Goal: Check status: Check status

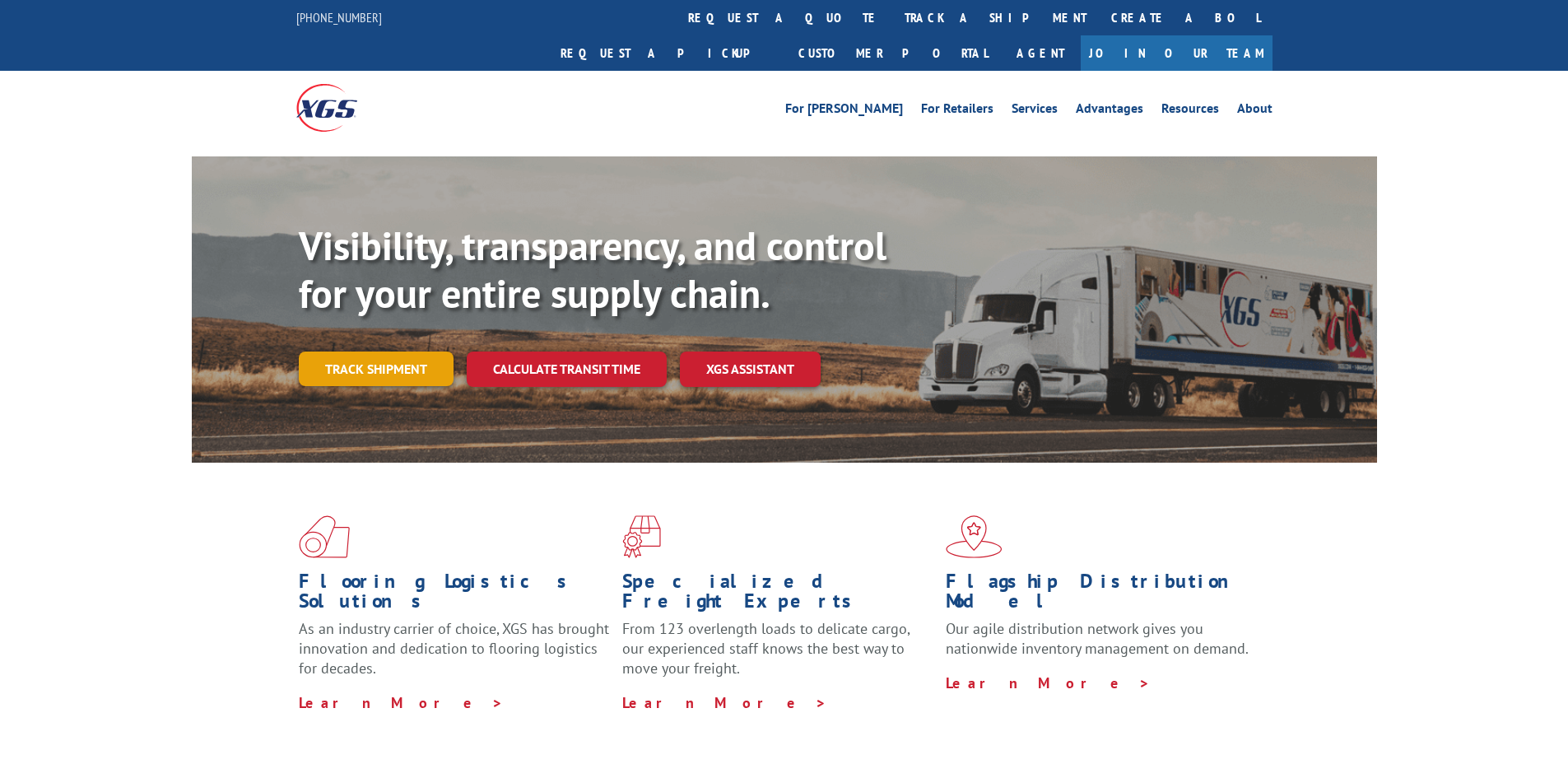
click at [383, 351] on link "Track shipment" at bounding box center [377, 368] width 155 height 35
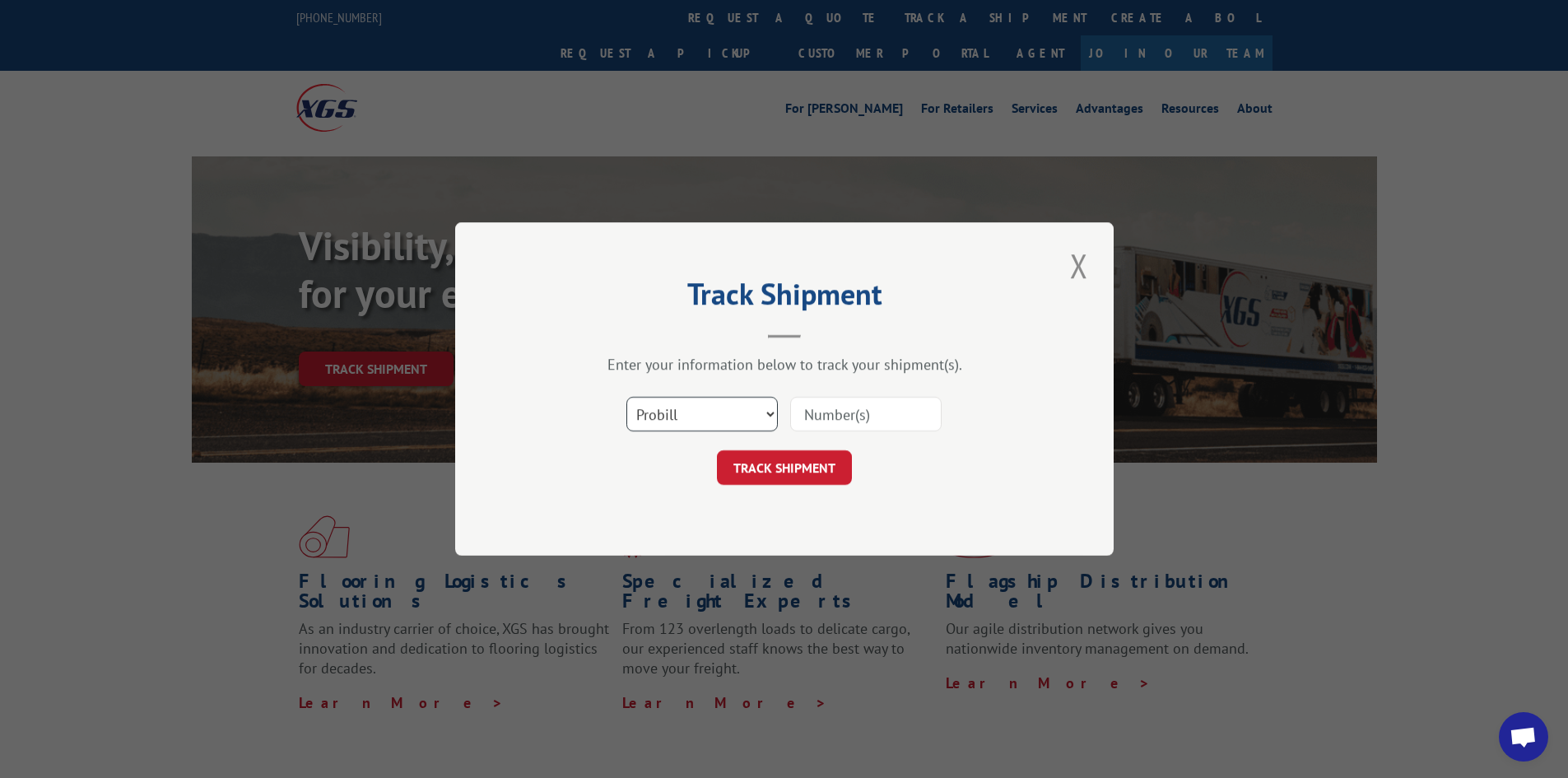
click at [767, 413] on select "Select category... Probill BOL PO" at bounding box center [702, 414] width 152 height 35
select select "po"
click at [627, 396] on select "Select category... Probill BOL PO" at bounding box center [702, 414] width 152 height 35
click at [830, 418] on input at bounding box center [866, 414] width 152 height 35
type input "40958AF"
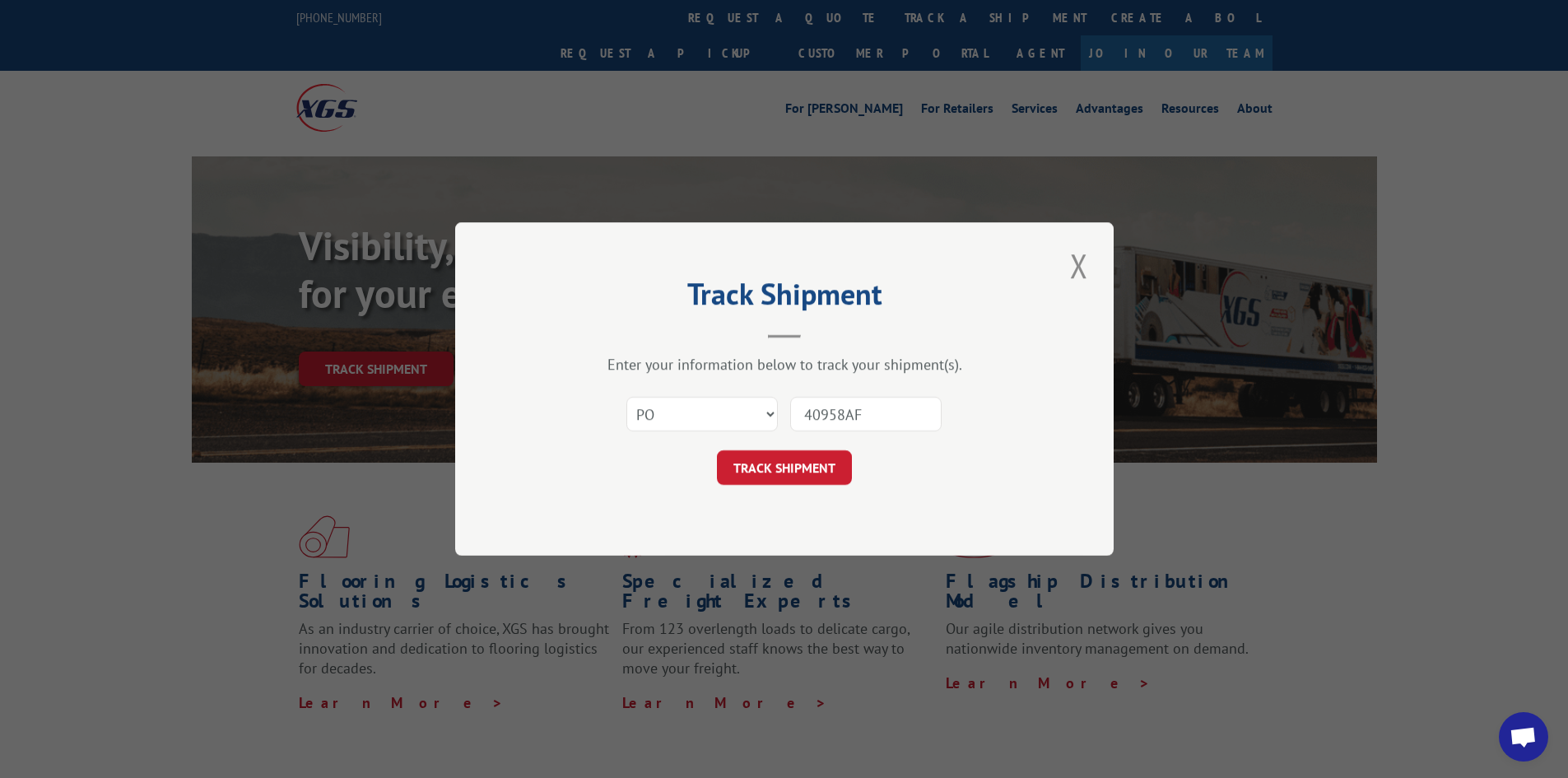
click button "TRACK SHIPMENT" at bounding box center [785, 467] width 135 height 35
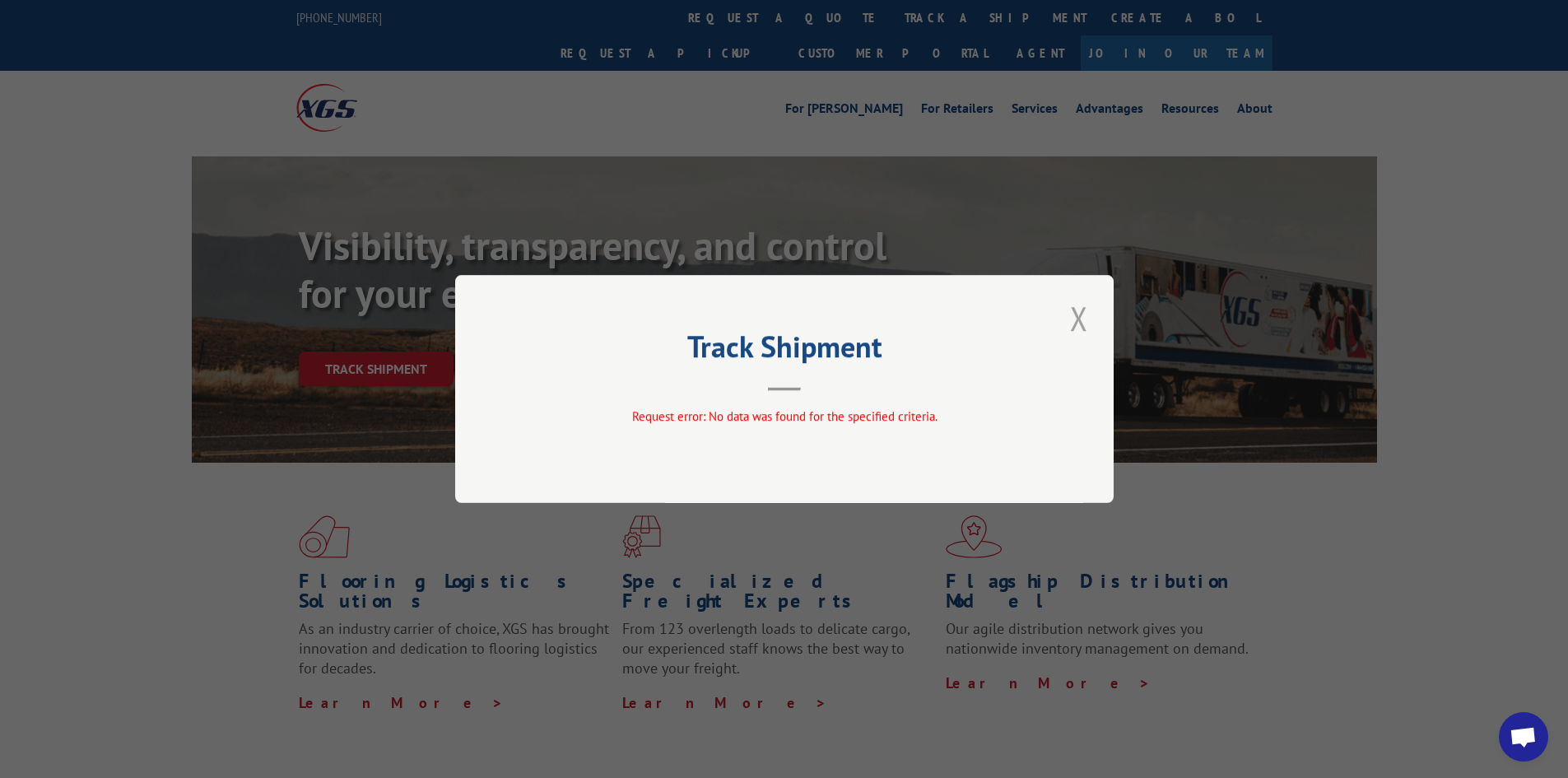
click at [1082, 319] on button "Close modal" at bounding box center [1079, 318] width 28 height 45
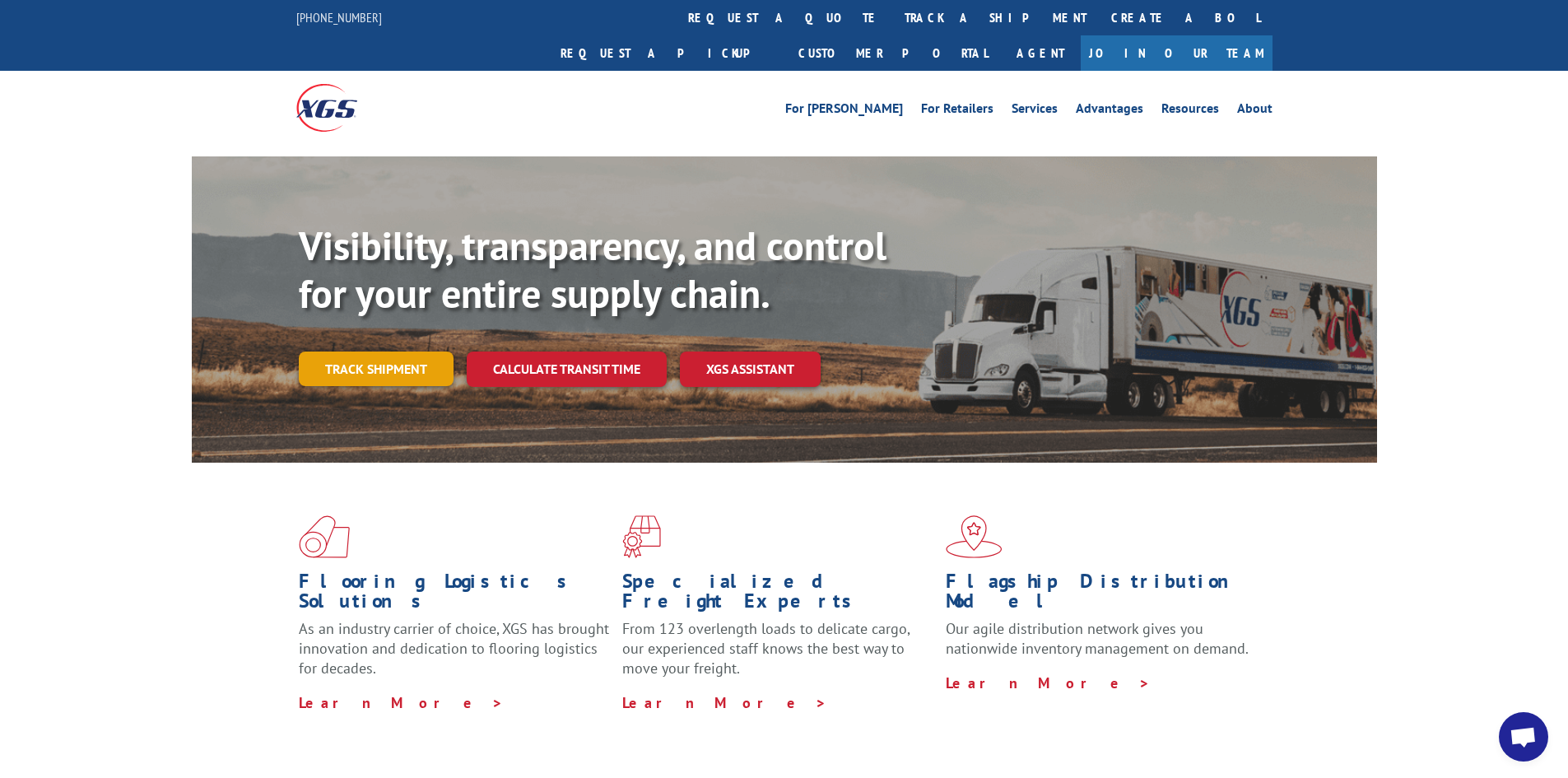
click at [393, 351] on link "Track shipment" at bounding box center [377, 368] width 155 height 35
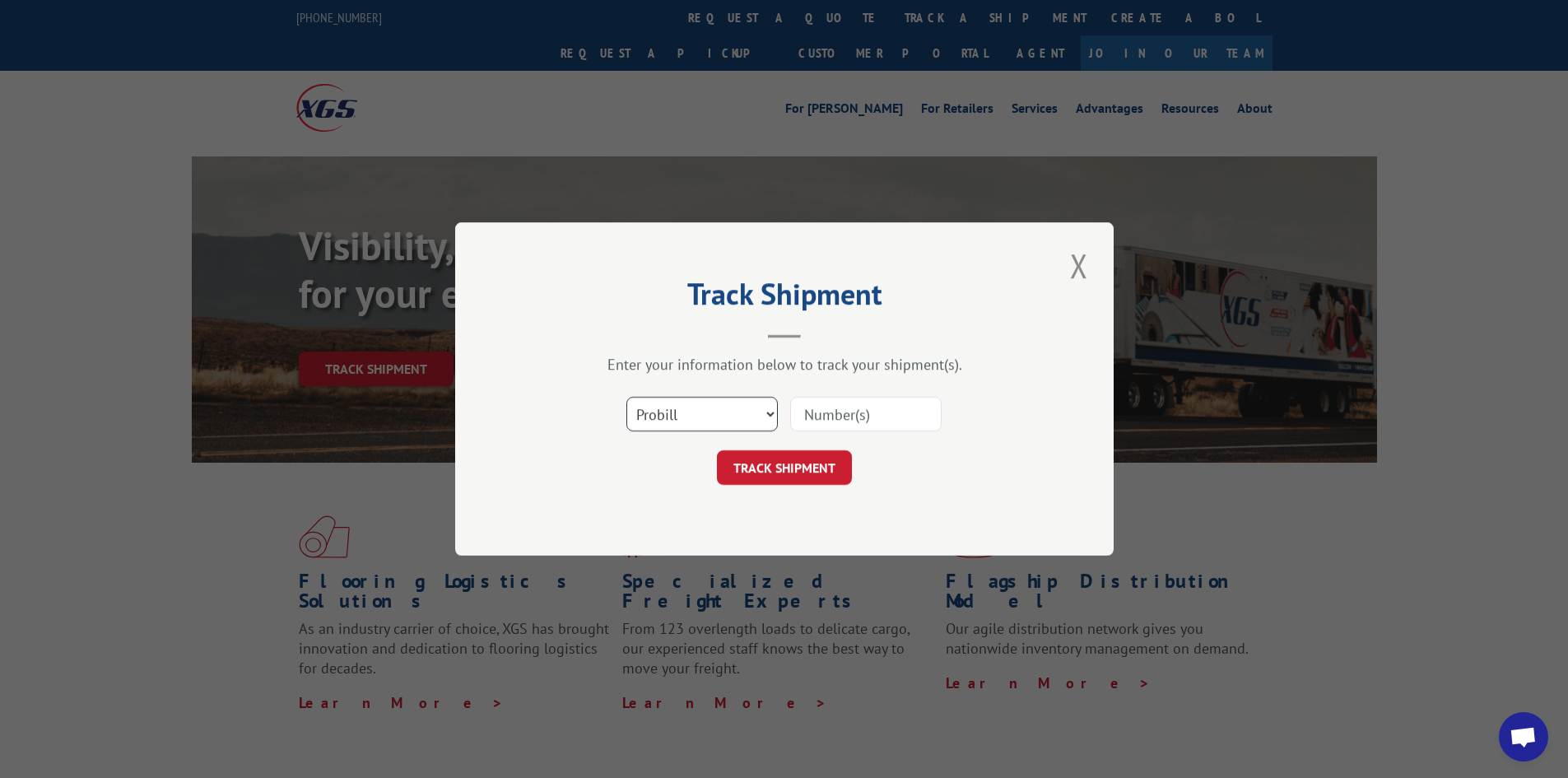
click at [762, 422] on select "Select category... Probill BOL PO" at bounding box center [702, 414] width 152 height 35
select select "bol"
click at [627, 396] on select "Select category... Probill BOL PO" at bounding box center [702, 414] width 152 height 35
click at [842, 410] on input at bounding box center [866, 414] width 152 height 35
type input "40958AF"
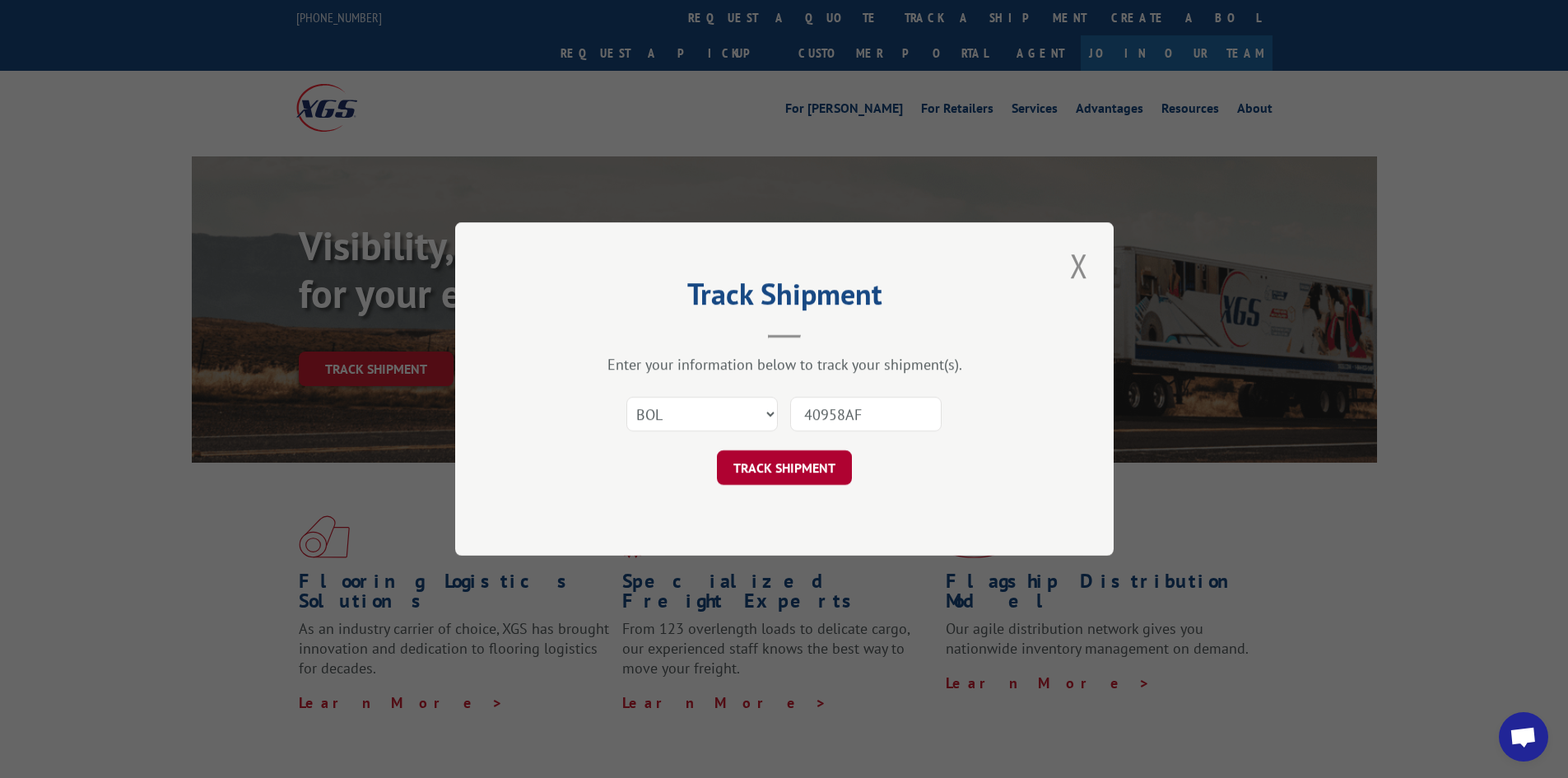
click at [791, 471] on button "TRACK SHIPMENT" at bounding box center [785, 467] width 135 height 35
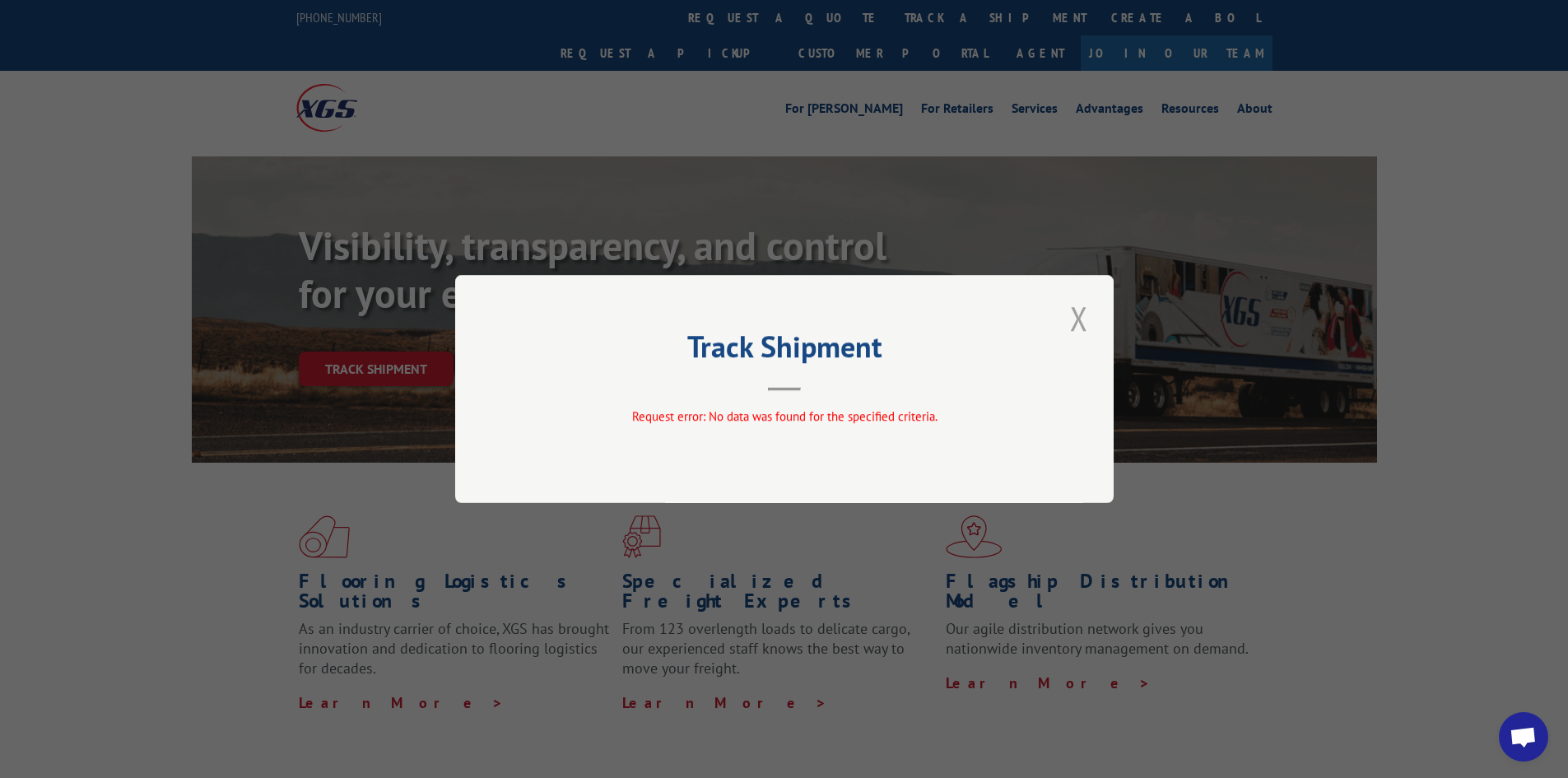
click at [1073, 316] on button "Close modal" at bounding box center [1079, 318] width 28 height 45
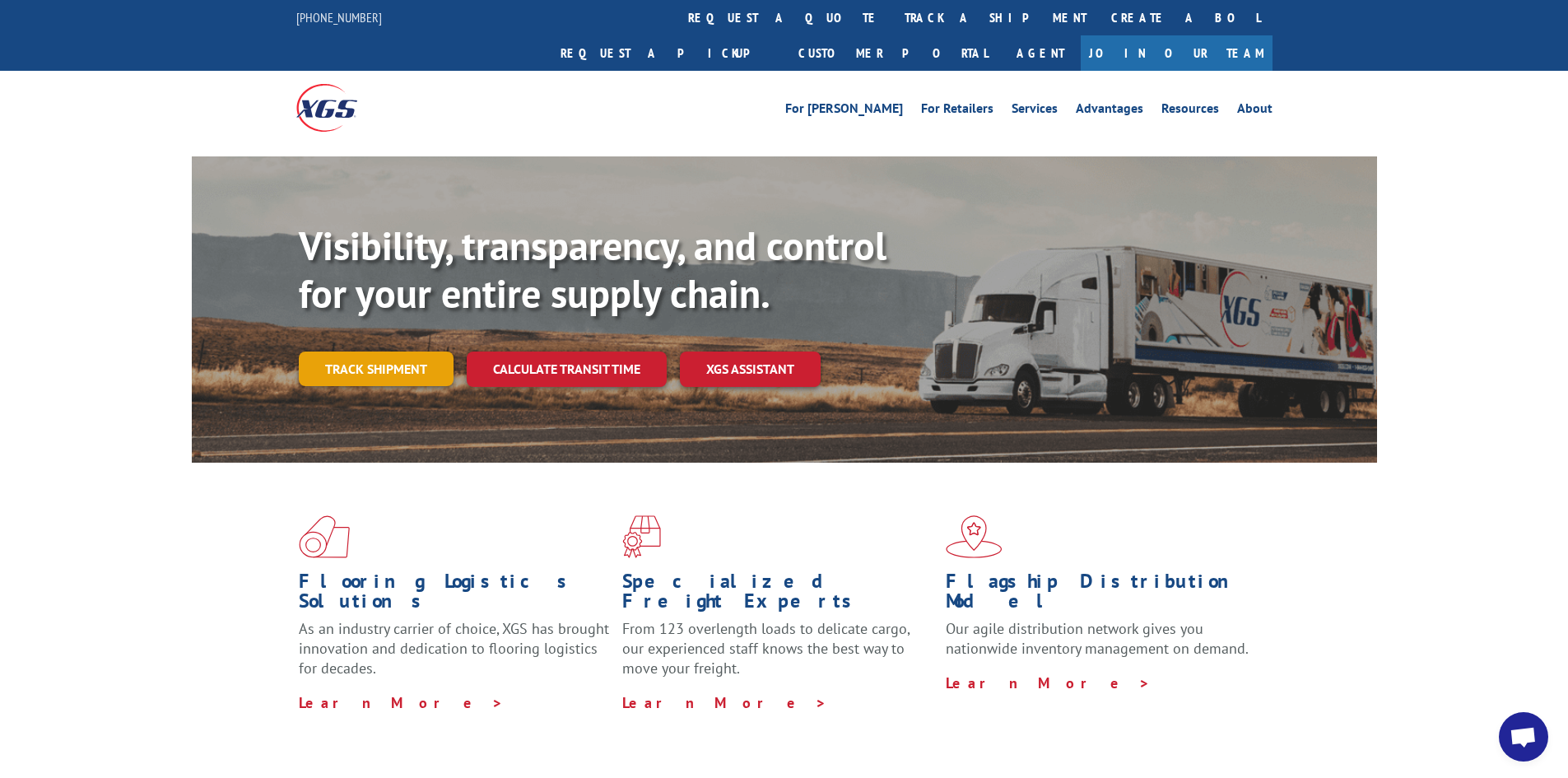
click at [409, 351] on link "Track shipment" at bounding box center [377, 368] width 155 height 35
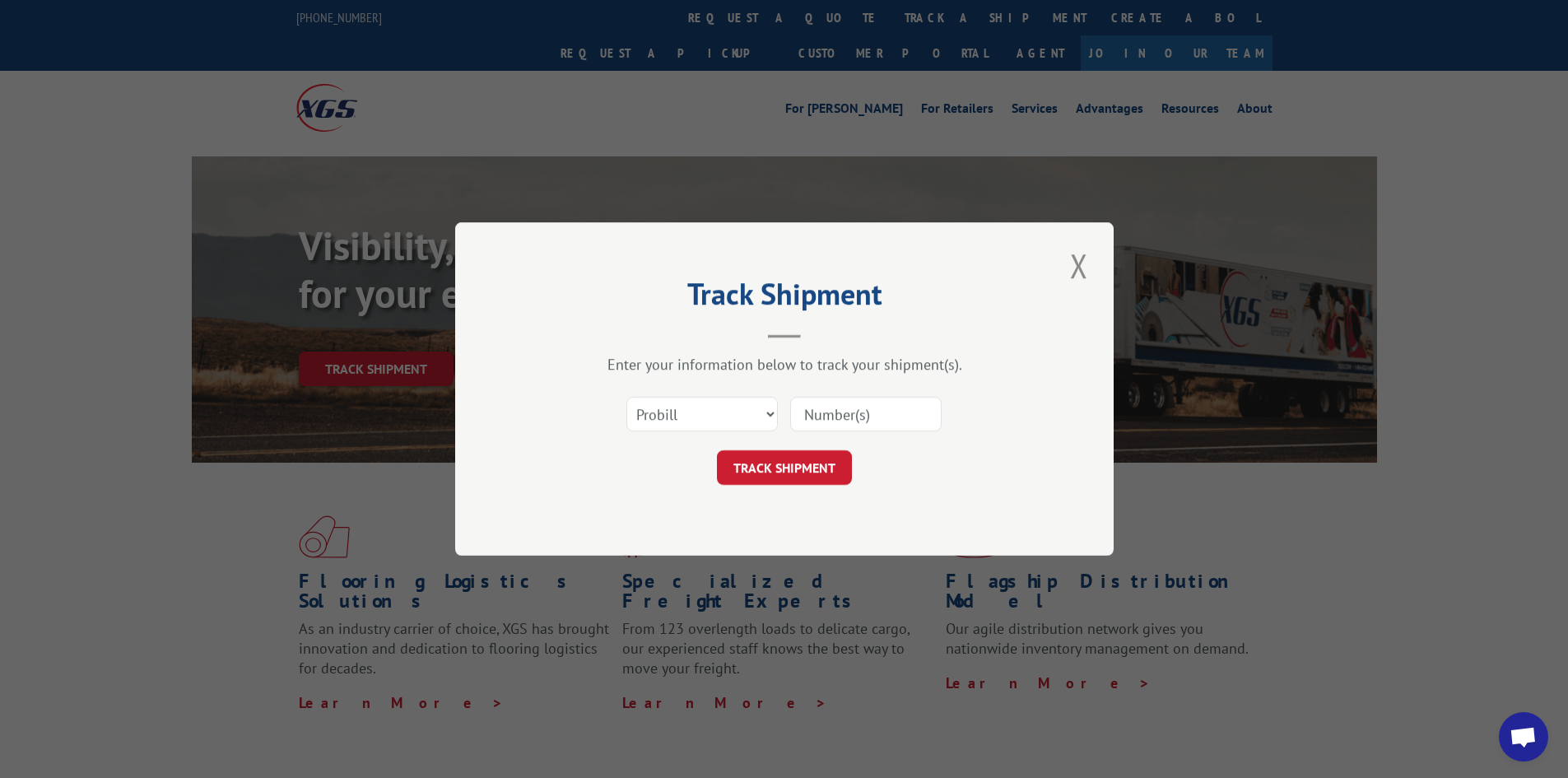
click at [837, 420] on input at bounding box center [866, 414] width 152 height 35
type input "P.O 40958AF"
click at [805, 466] on button "TRACK SHIPMENT" at bounding box center [785, 467] width 135 height 35
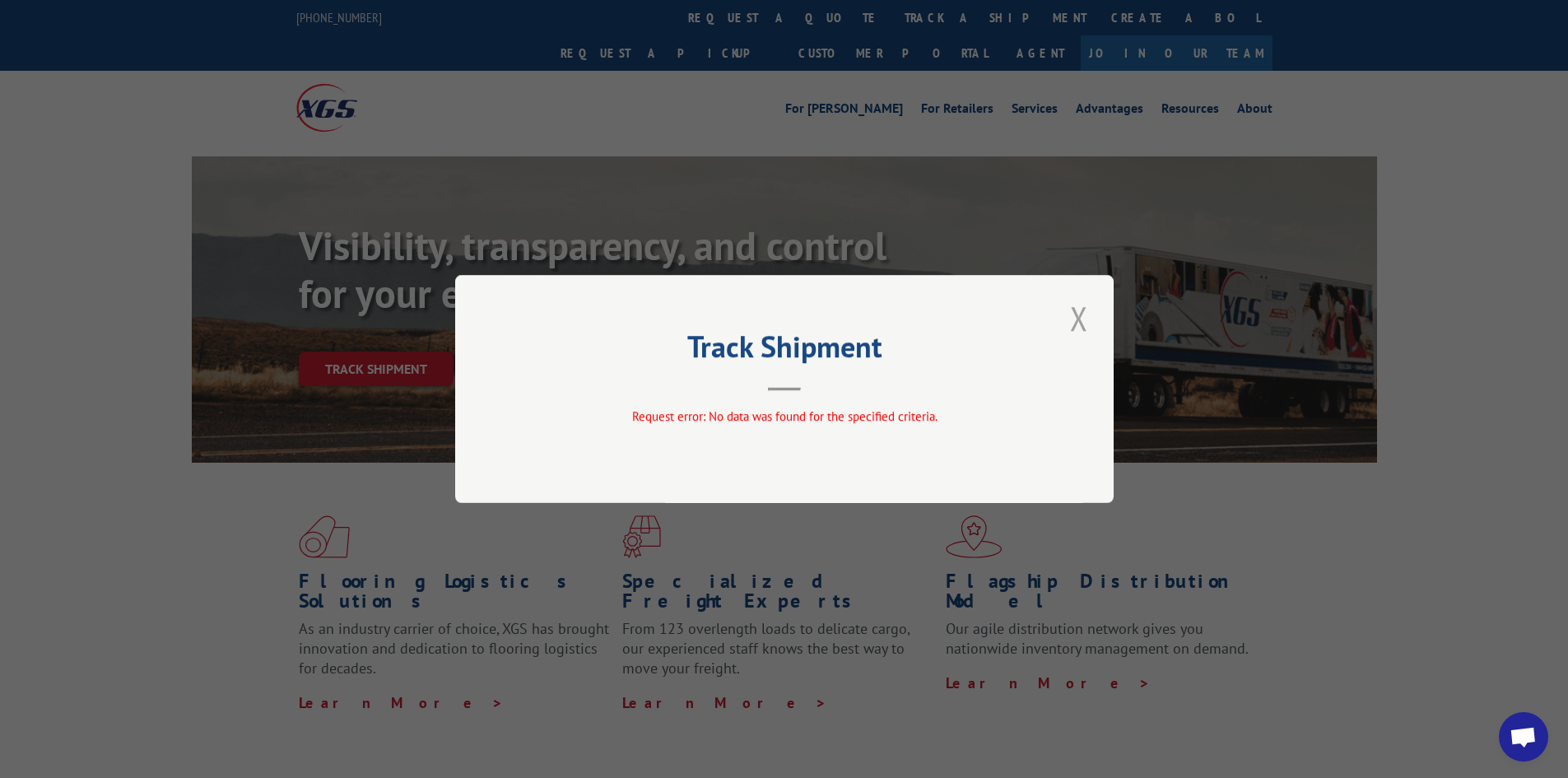
click at [1088, 319] on button "Close modal" at bounding box center [1079, 318] width 28 height 45
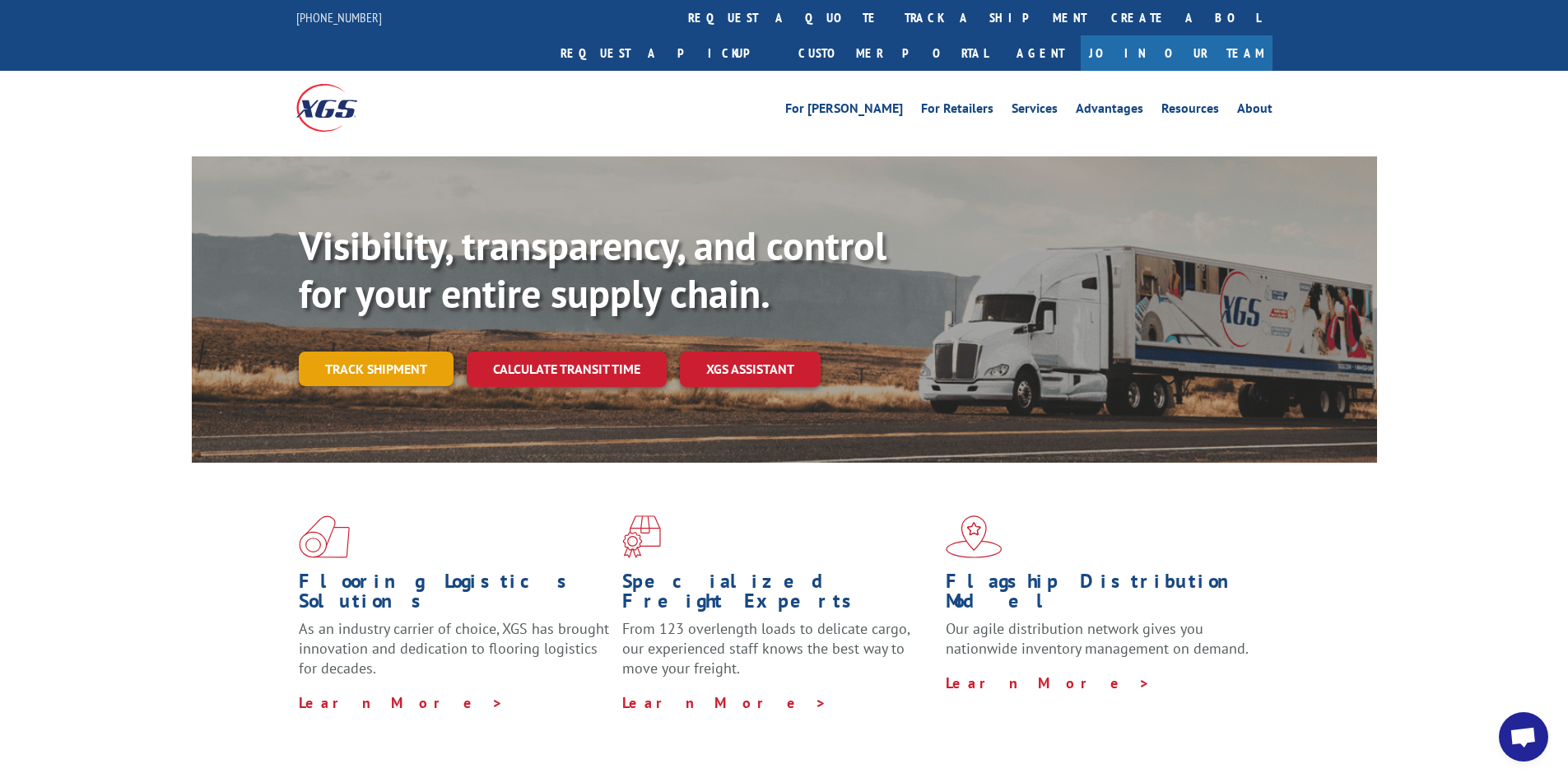
click at [354, 351] on link "Track shipment" at bounding box center [377, 368] width 155 height 35
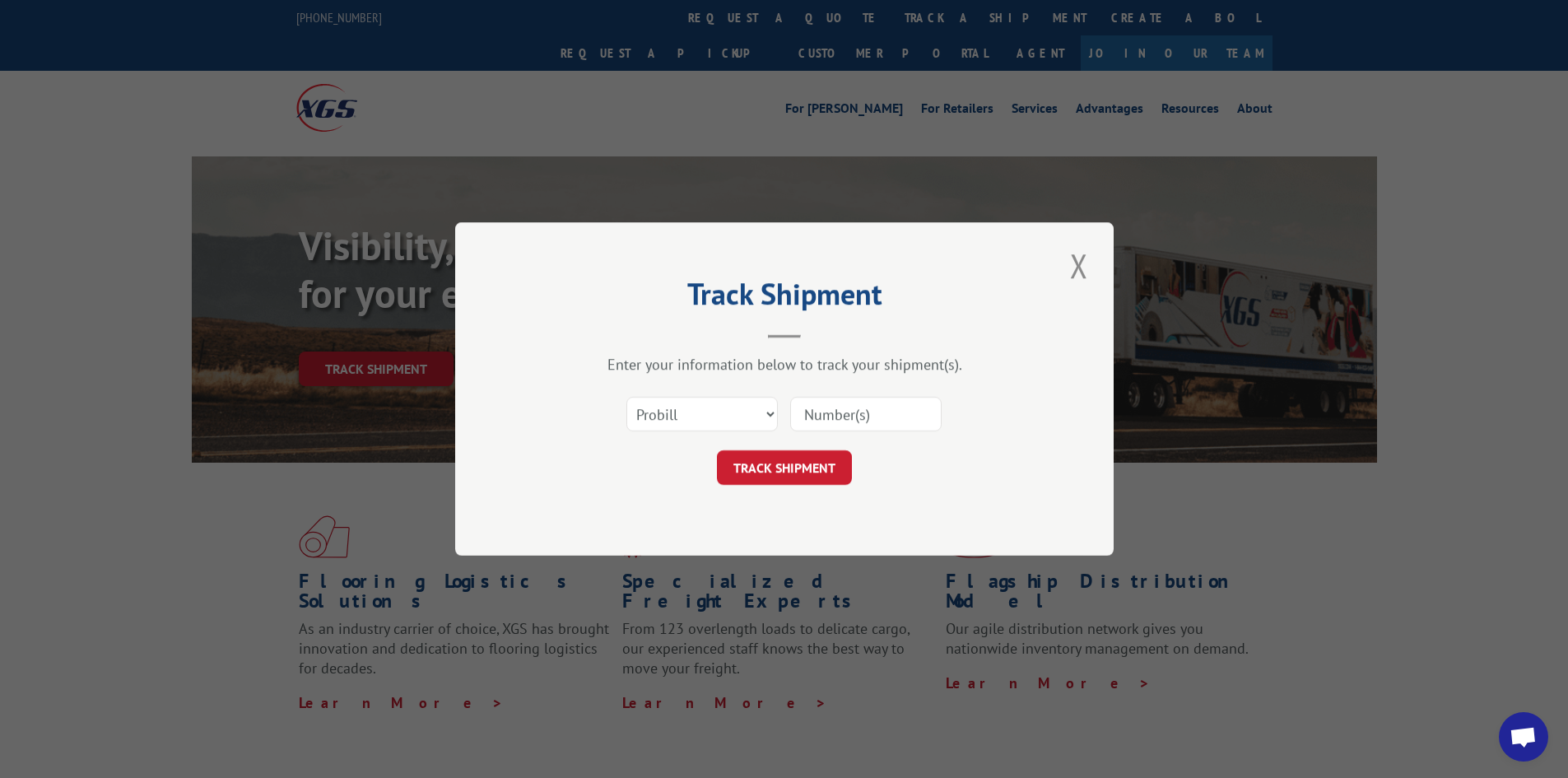
paste input "17513110"
type input "17513110"
click at [798, 465] on button "TRACK SHIPMENT" at bounding box center [785, 467] width 135 height 35
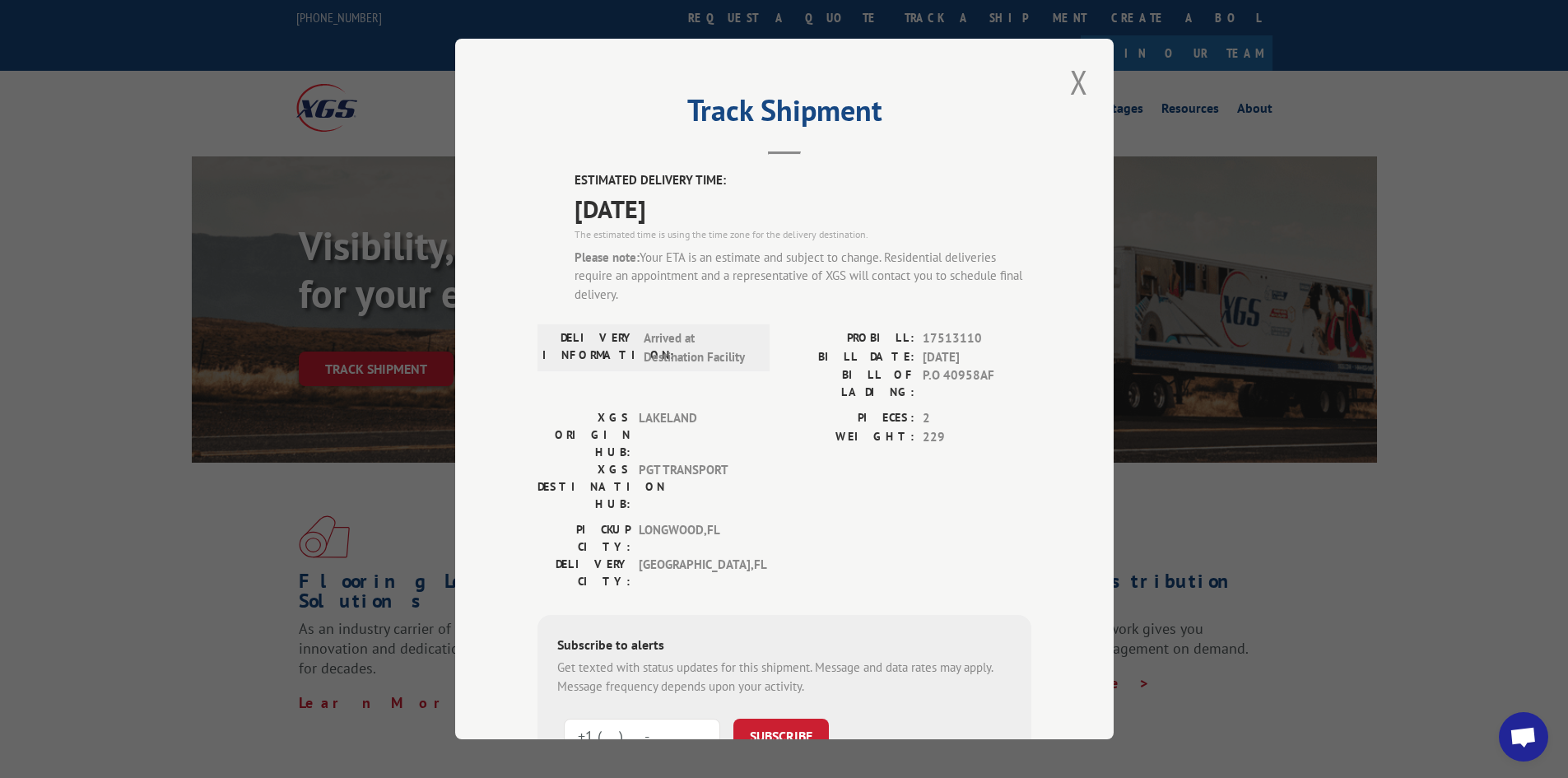
click at [674, 719] on input "+1 (___) ___-____" at bounding box center [642, 736] width 157 height 35
type input "[PHONE_NUMBER]"
click at [763, 719] on button "SUBSCRIBE" at bounding box center [782, 736] width 96 height 35
click at [1065, 82] on button "Close modal" at bounding box center [1079, 82] width 28 height 45
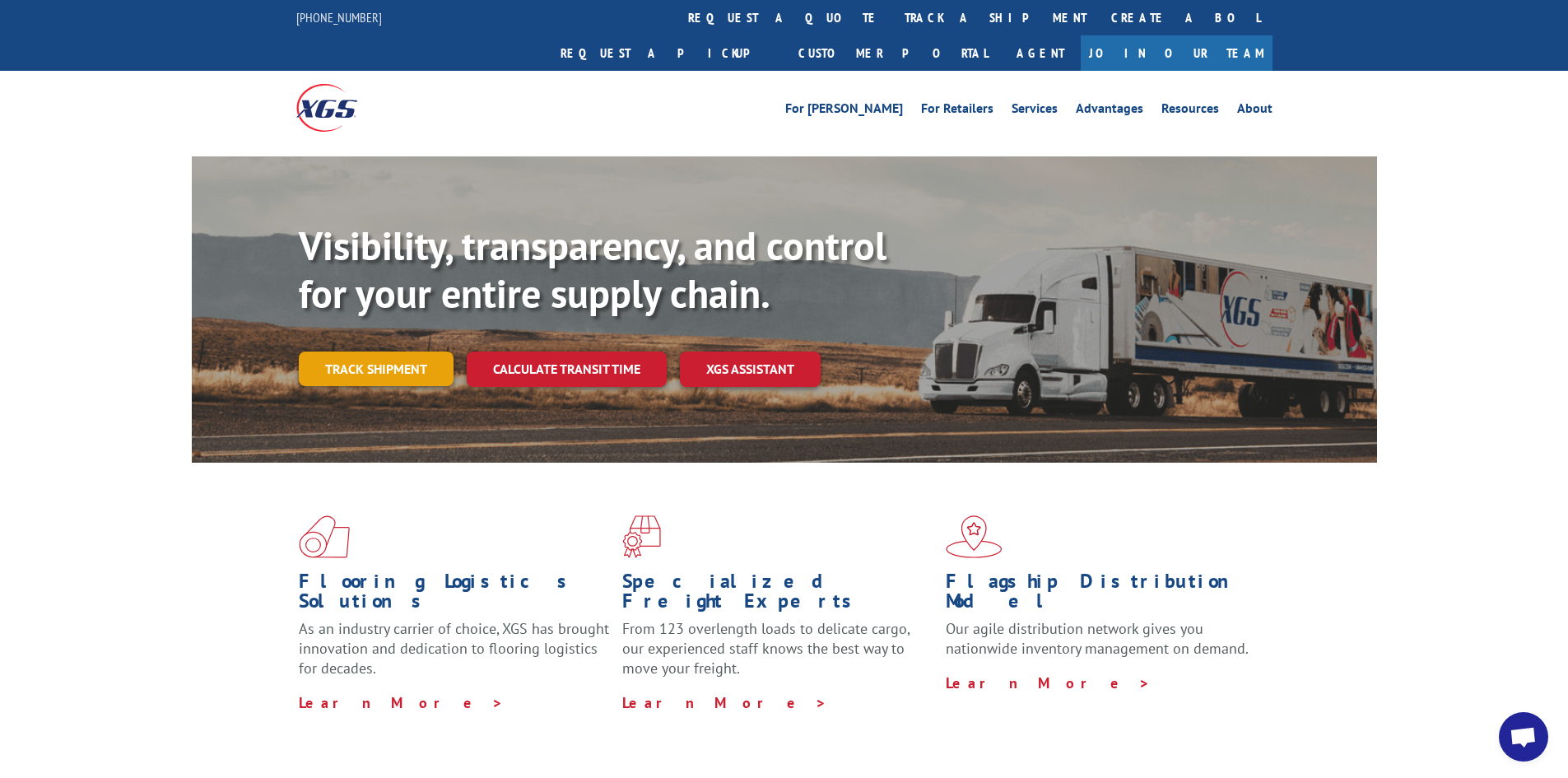
click at [428, 351] on link "Track shipment" at bounding box center [377, 368] width 155 height 35
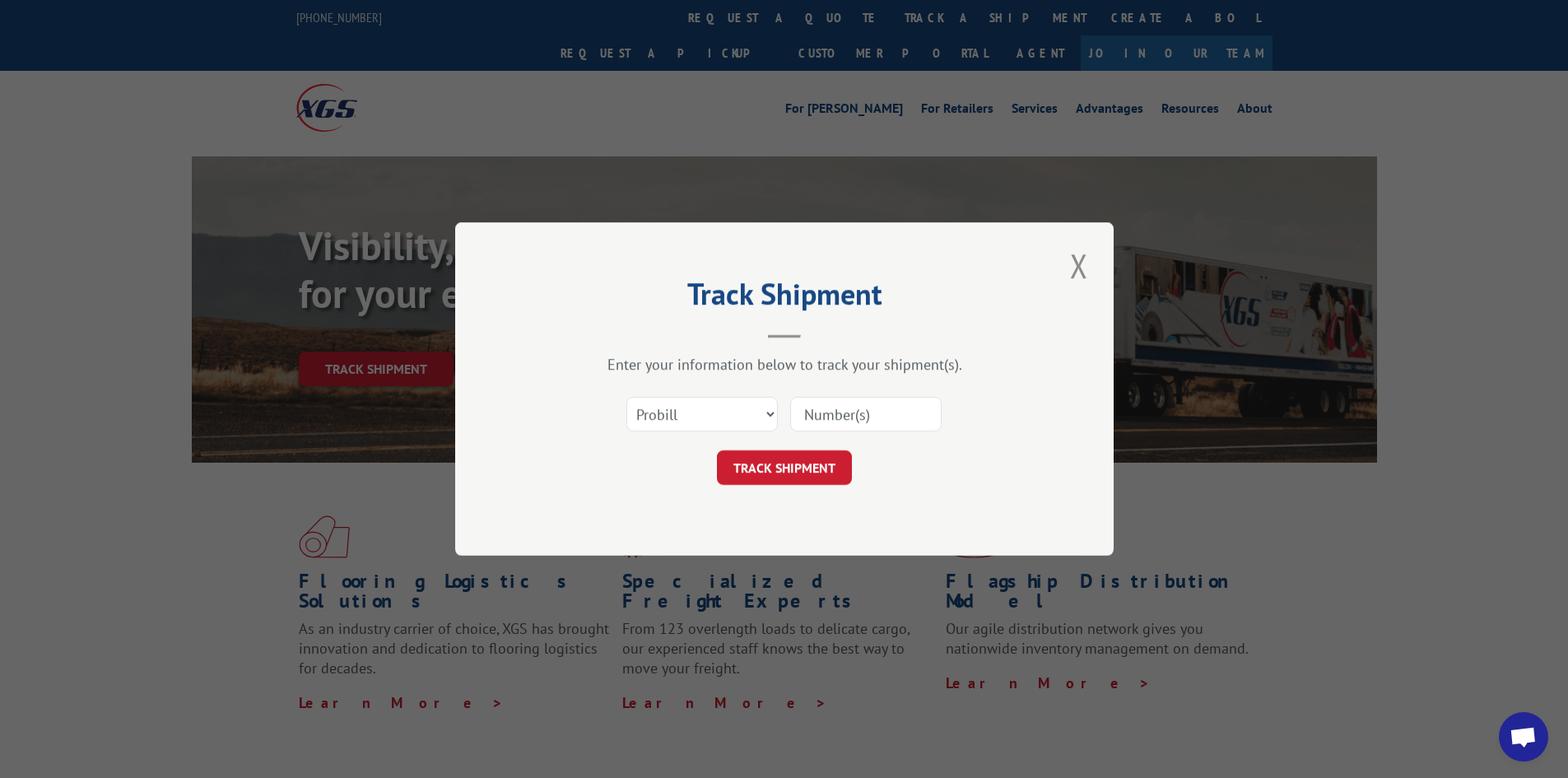
paste input "17513110"
type input "17513110"
click at [800, 463] on button "TRACK SHIPMENT" at bounding box center [785, 467] width 135 height 35
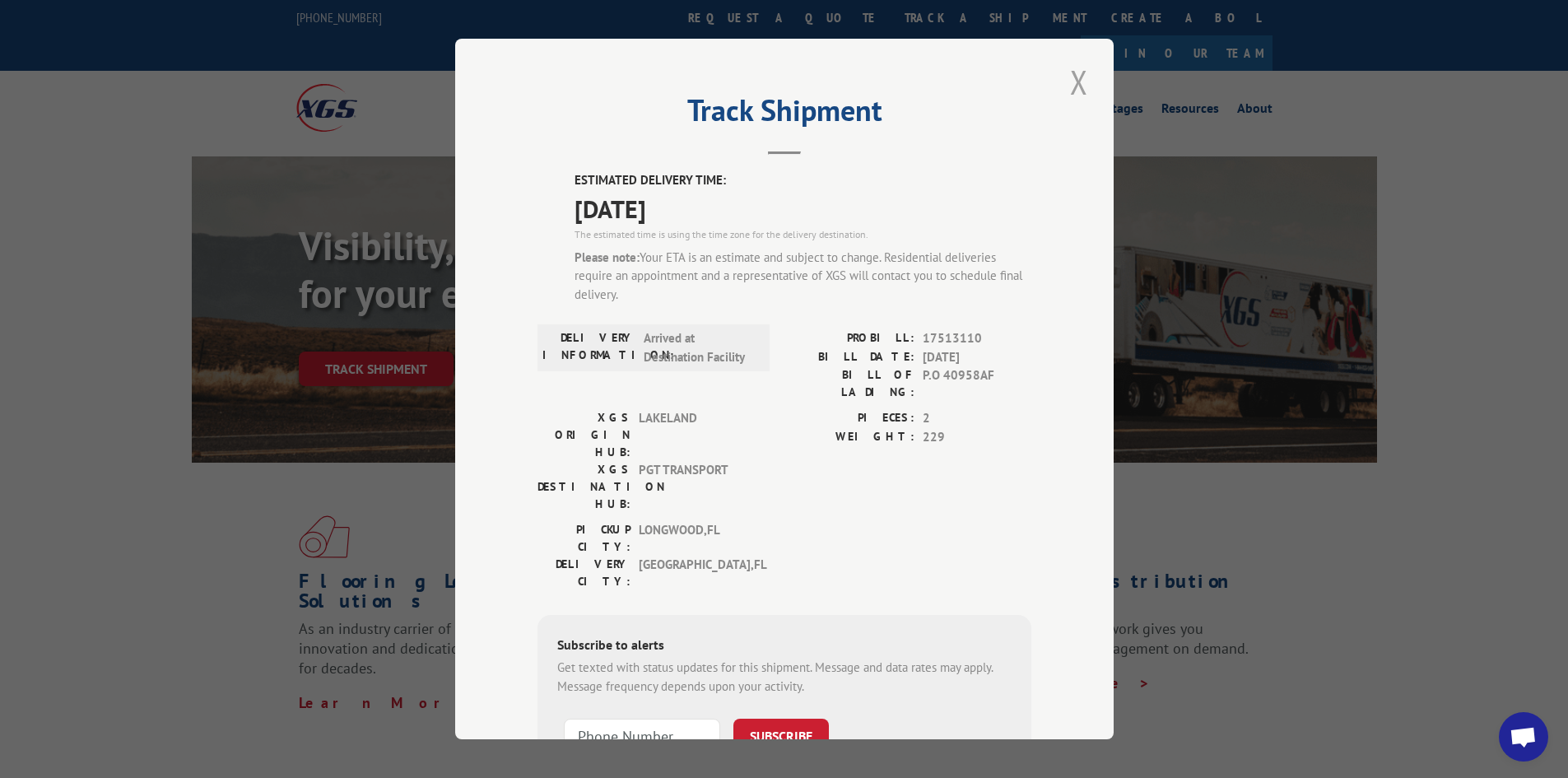
click at [1072, 85] on button "Close modal" at bounding box center [1079, 82] width 28 height 45
